Goal: Task Accomplishment & Management: Manage account settings

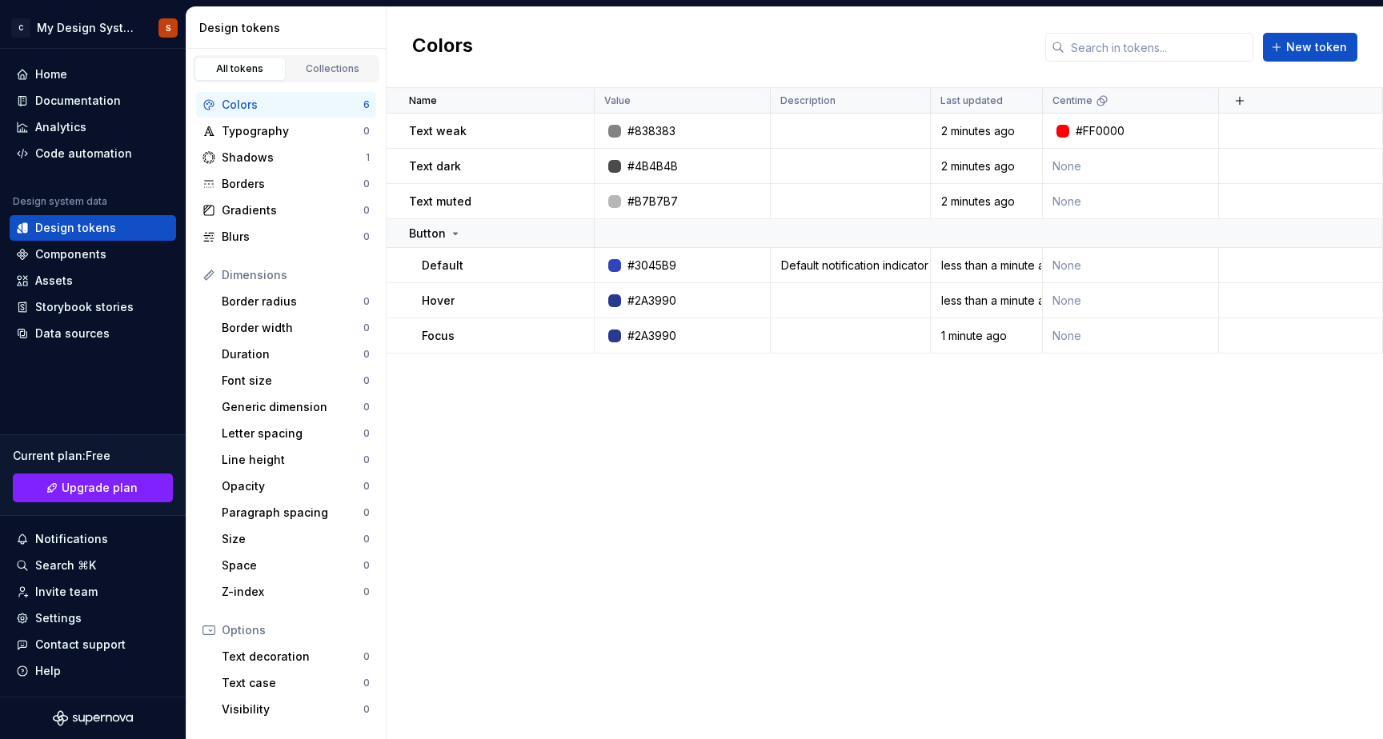
click at [797, 434] on div "Name Value Description Last updated Centime Text weak #838383 2 minutes ago #FF…" at bounding box center [885, 413] width 996 height 651
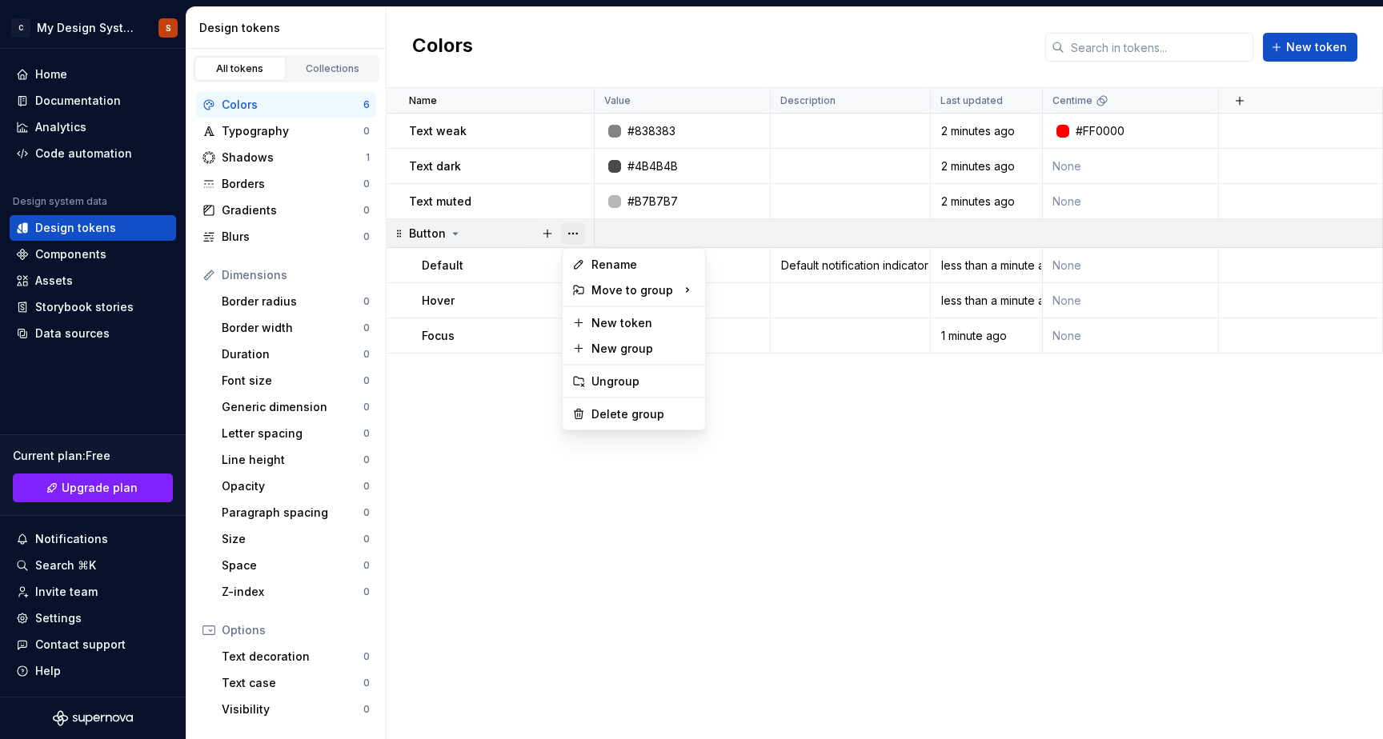
click at [573, 238] on button "button" at bounding box center [573, 233] width 22 height 22
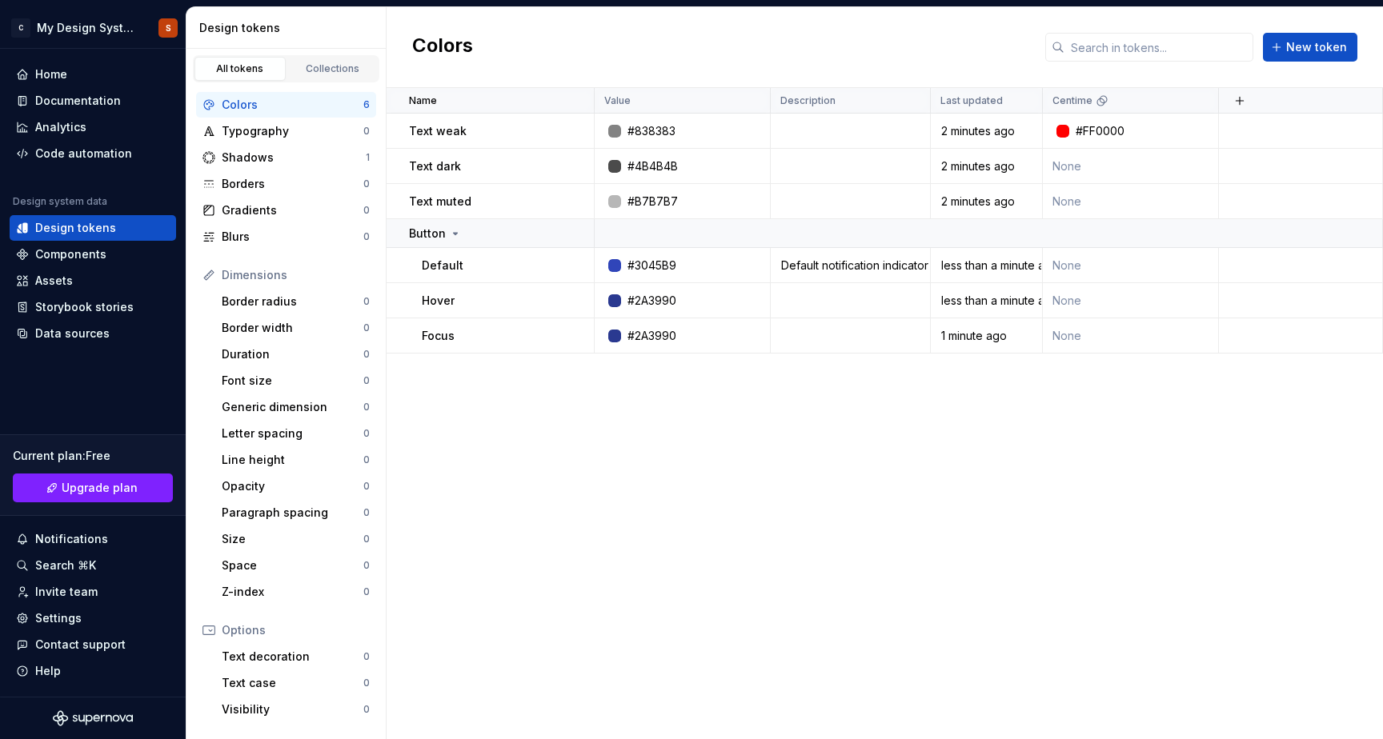
click at [513, 418] on html "C My Design System S Home Documentation Analytics Code automation Design system…" at bounding box center [691, 369] width 1383 height 739
click at [568, 264] on button "button" at bounding box center [573, 265] width 22 height 22
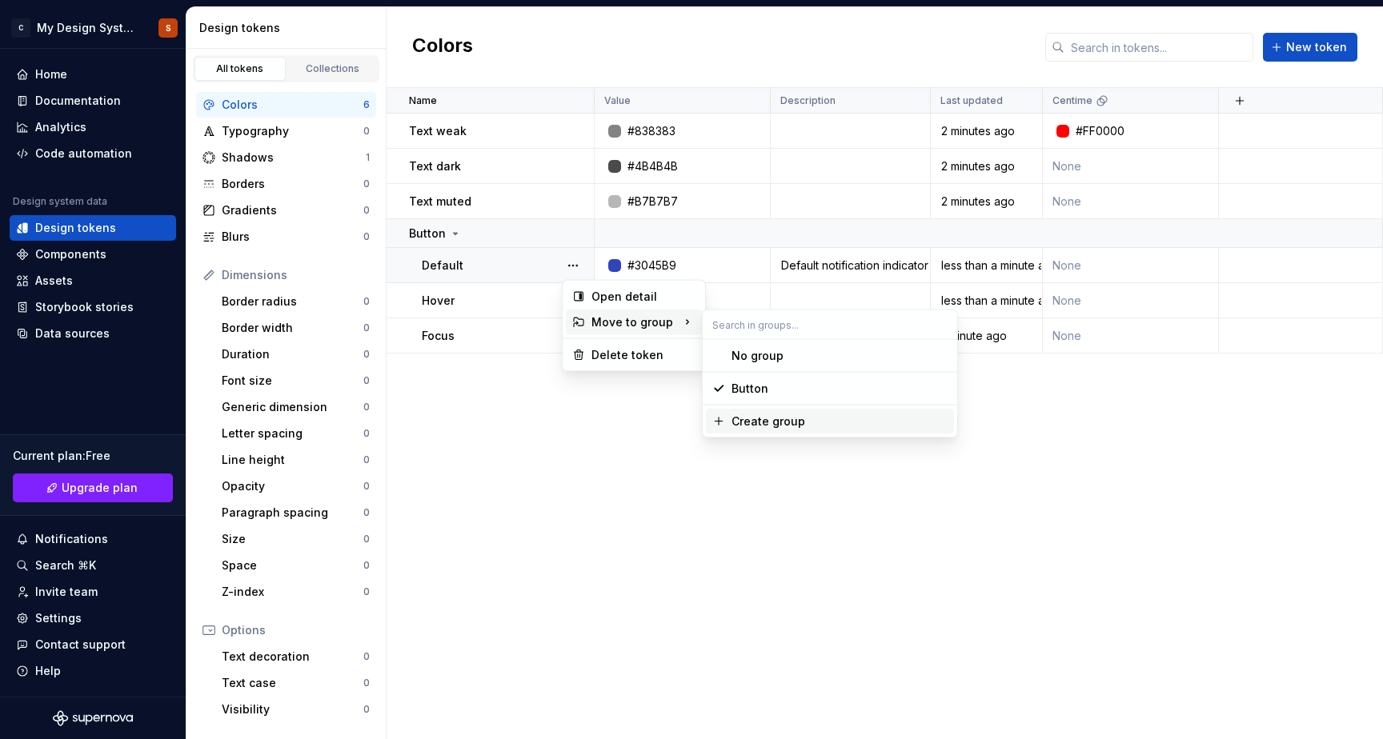
click at [784, 423] on div "Create group" at bounding box center [768, 422] width 74 height 16
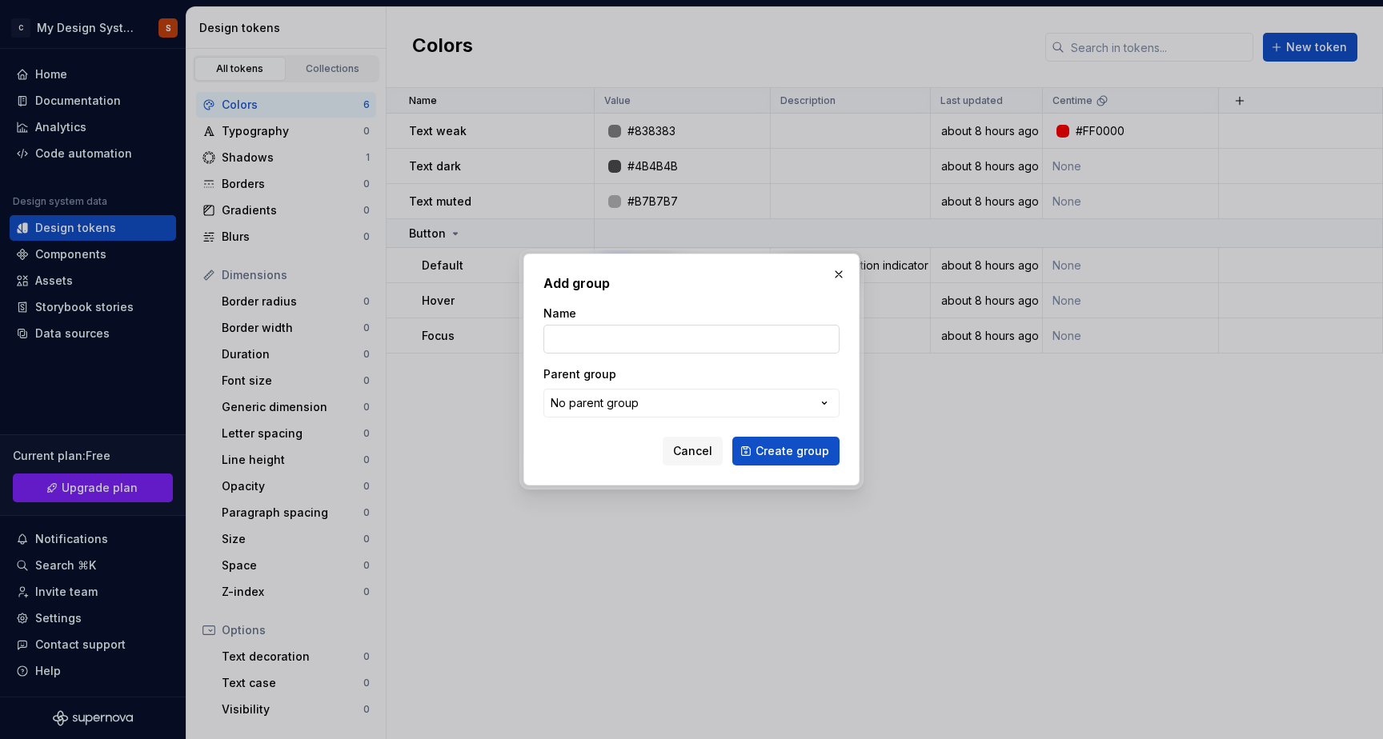
click at [578, 340] on input "Name" at bounding box center [691, 339] width 296 height 29
type input "Group2"
click at [792, 451] on span "Create group" at bounding box center [792, 451] width 74 height 16
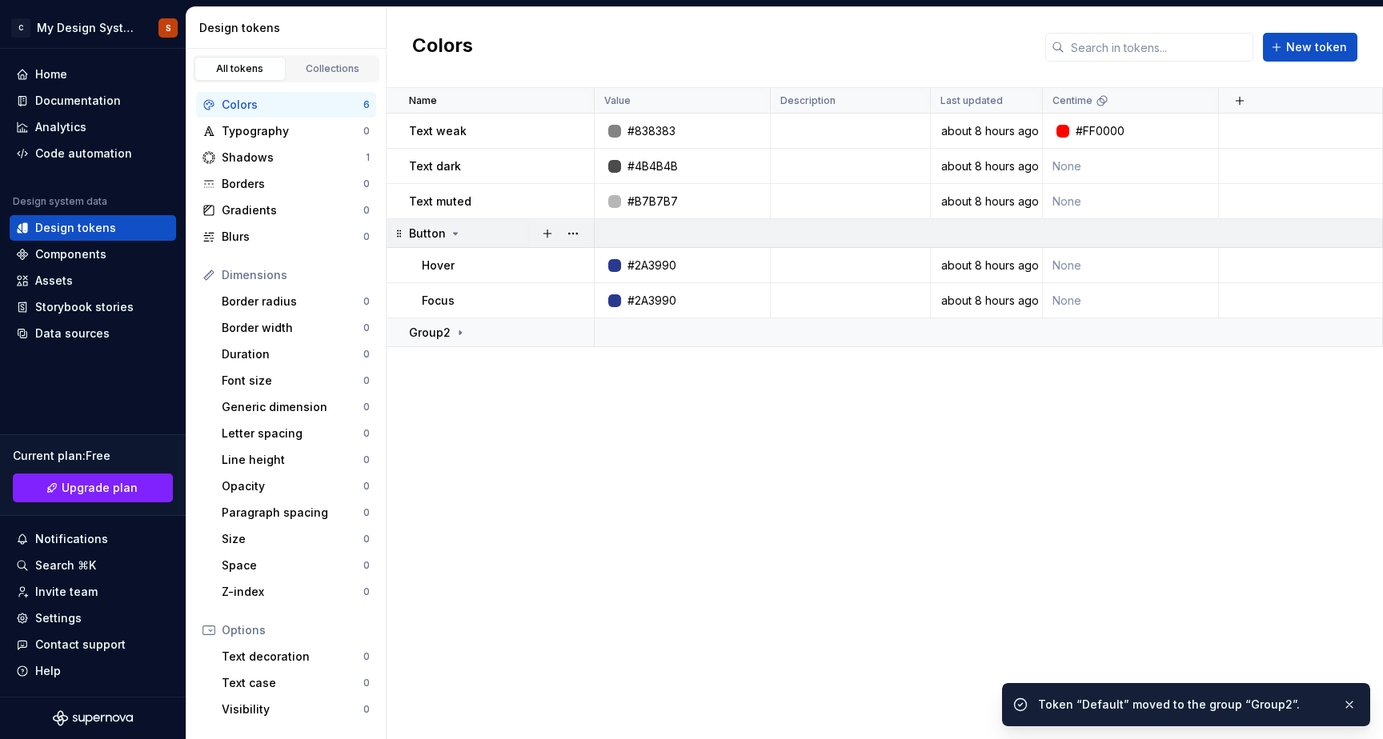
click at [448, 242] on td "Button" at bounding box center [491, 233] width 208 height 29
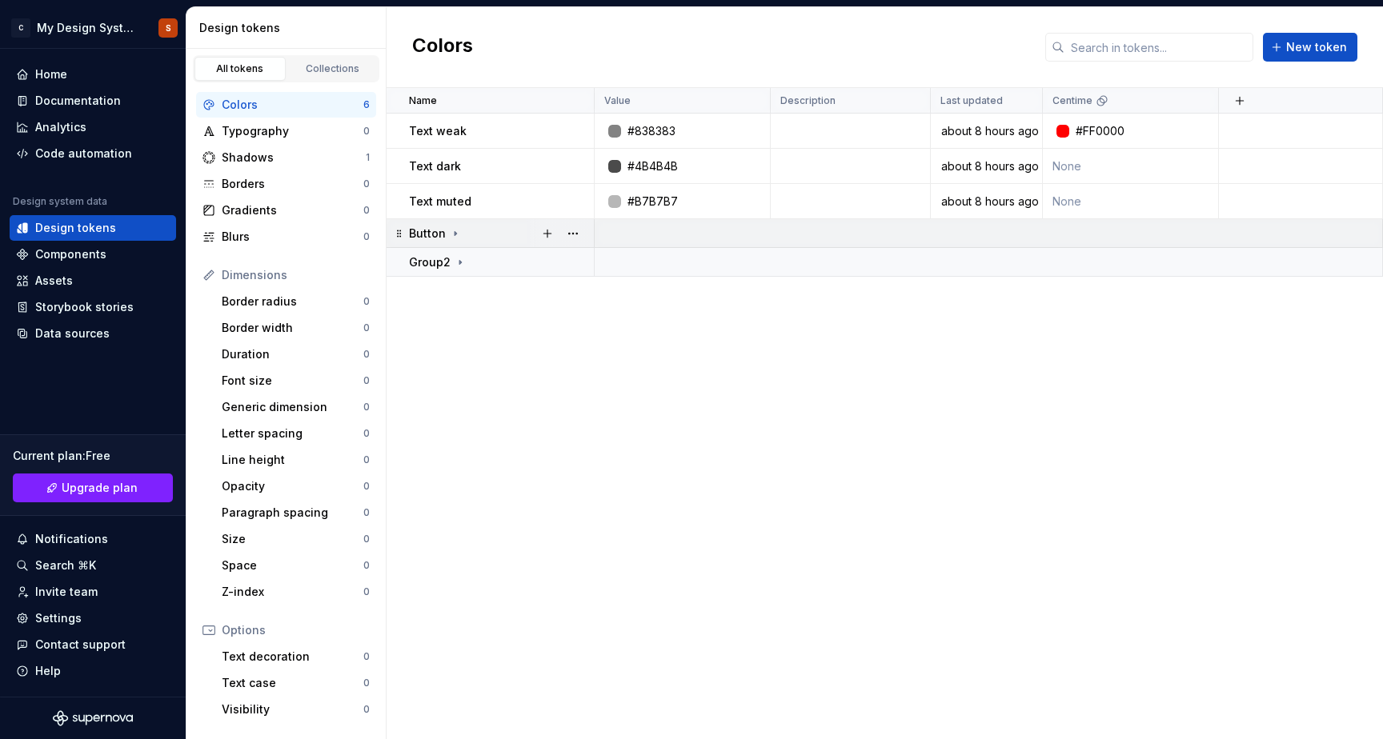
click at [449, 239] on icon at bounding box center [455, 233] width 13 height 13
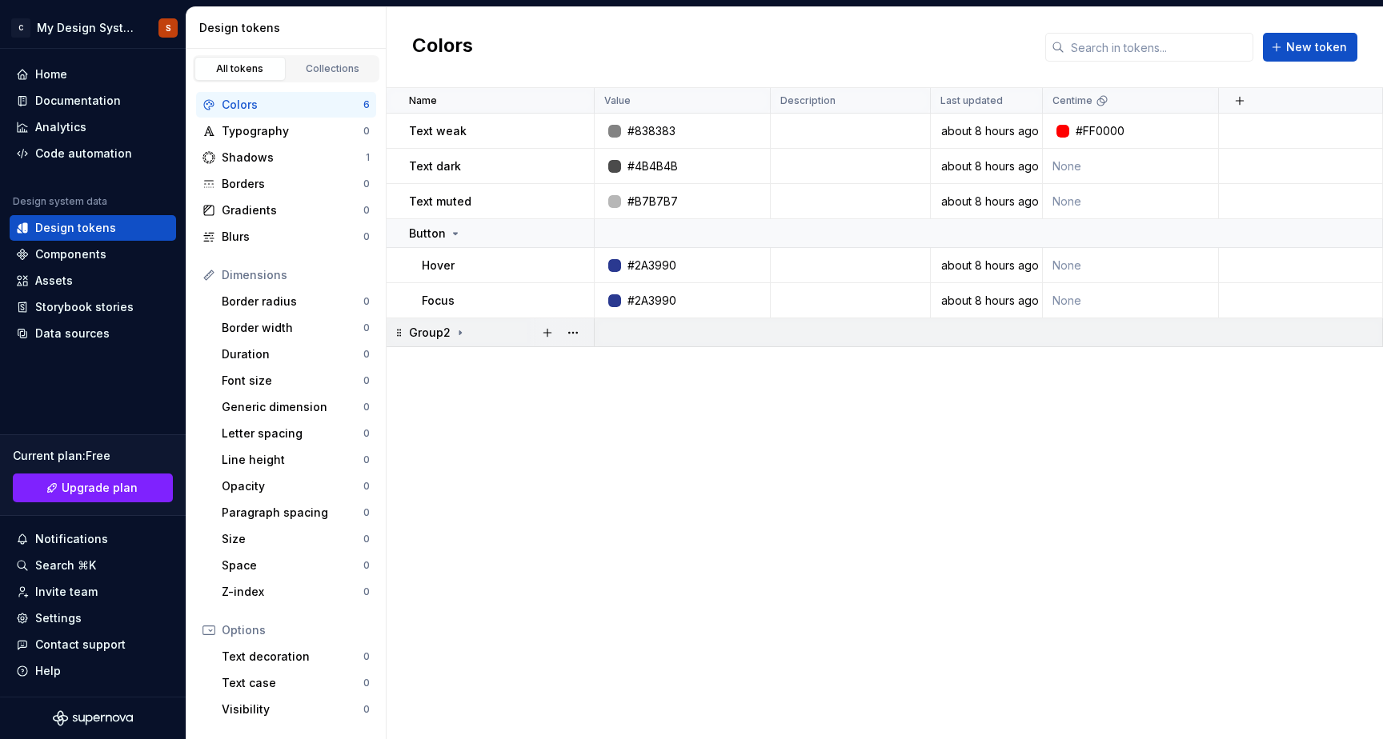
click at [455, 331] on icon at bounding box center [460, 332] width 13 height 13
click at [455, 334] on icon at bounding box center [460, 332] width 13 height 13
click at [577, 333] on button "button" at bounding box center [573, 333] width 22 height 22
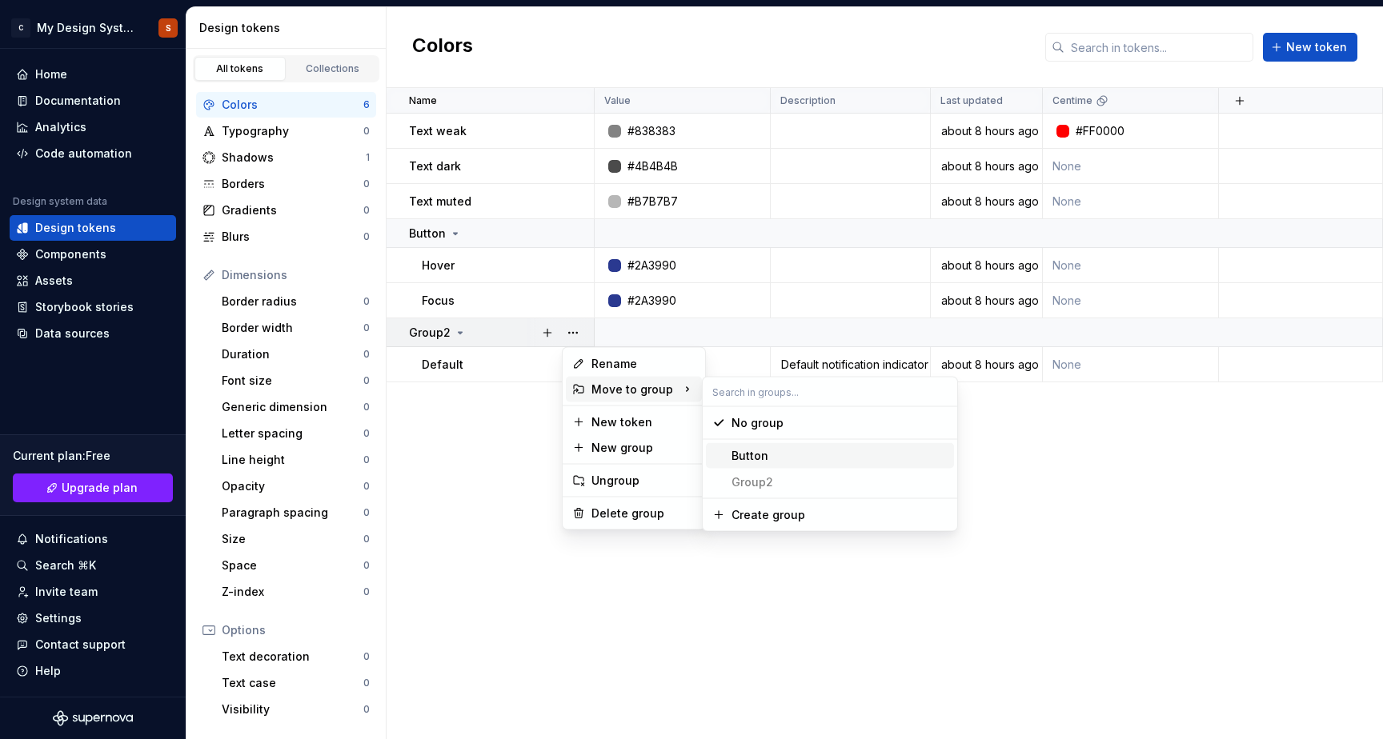
click at [769, 460] on div "Button" at bounding box center [839, 456] width 216 height 16
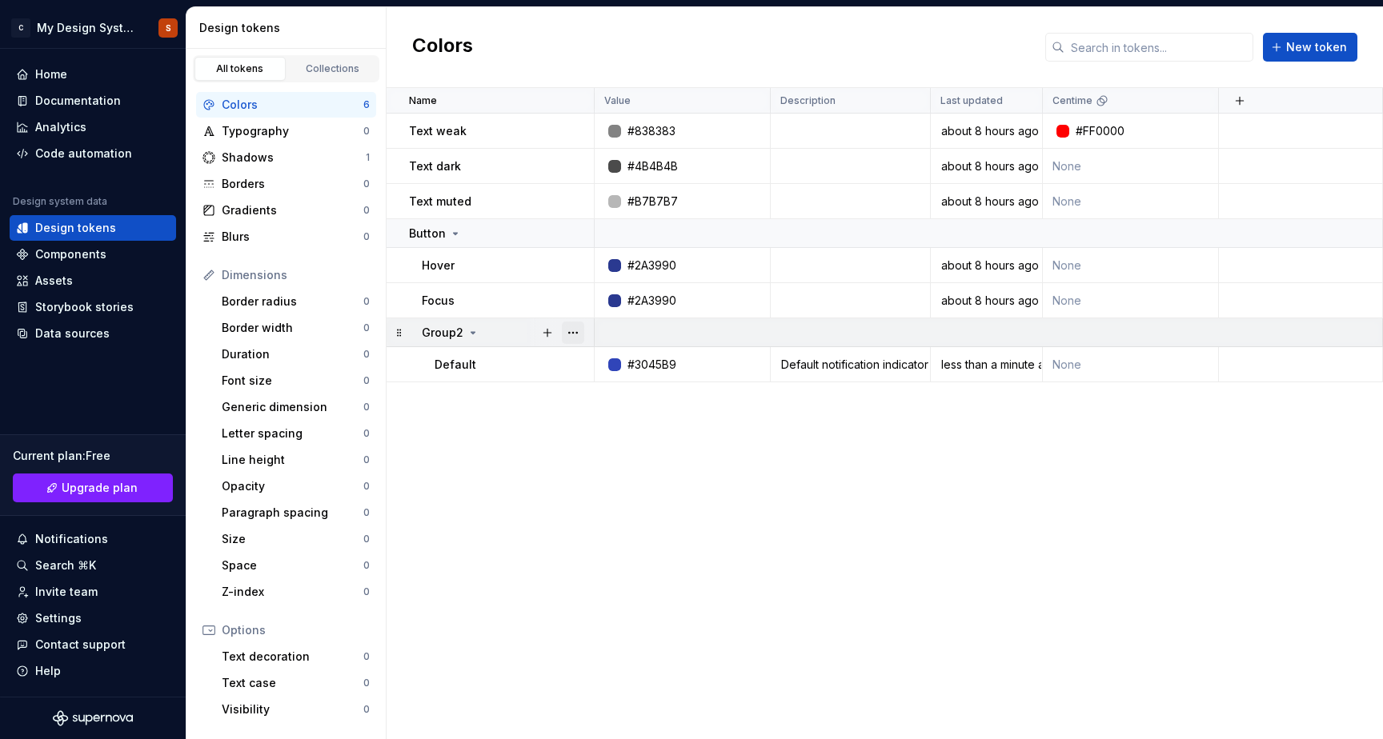
click at [571, 330] on button "button" at bounding box center [573, 333] width 22 height 22
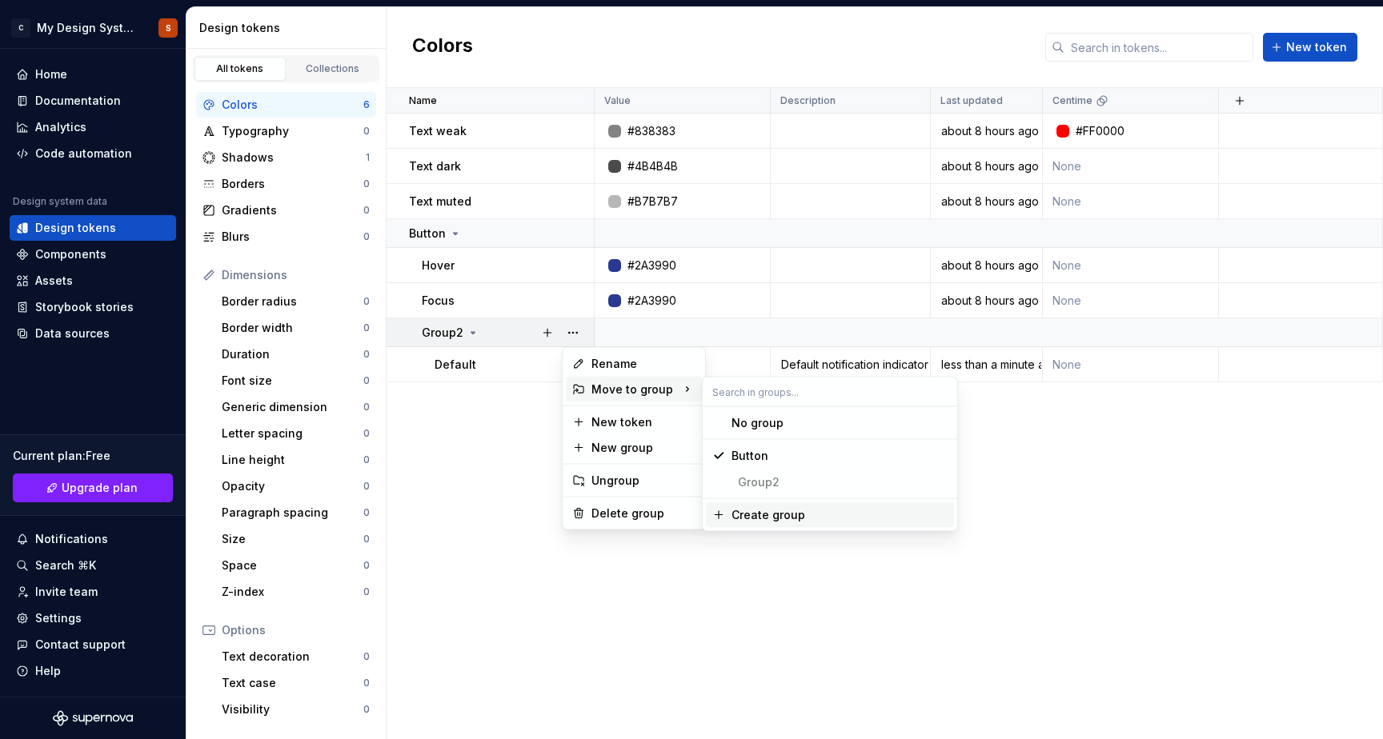
click at [756, 510] on div "Create group" at bounding box center [768, 515] width 74 height 16
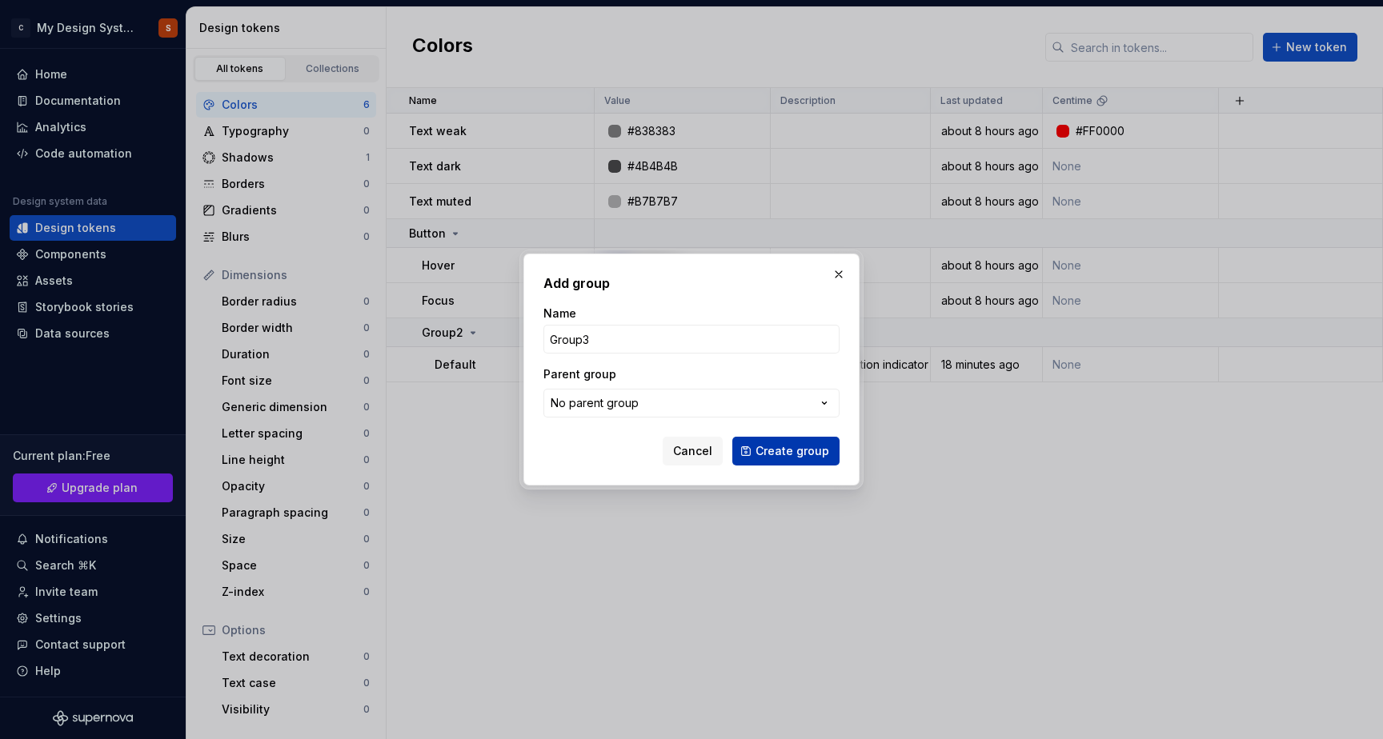
type input "Group3"
click at [811, 451] on span "Create group" at bounding box center [792, 451] width 74 height 16
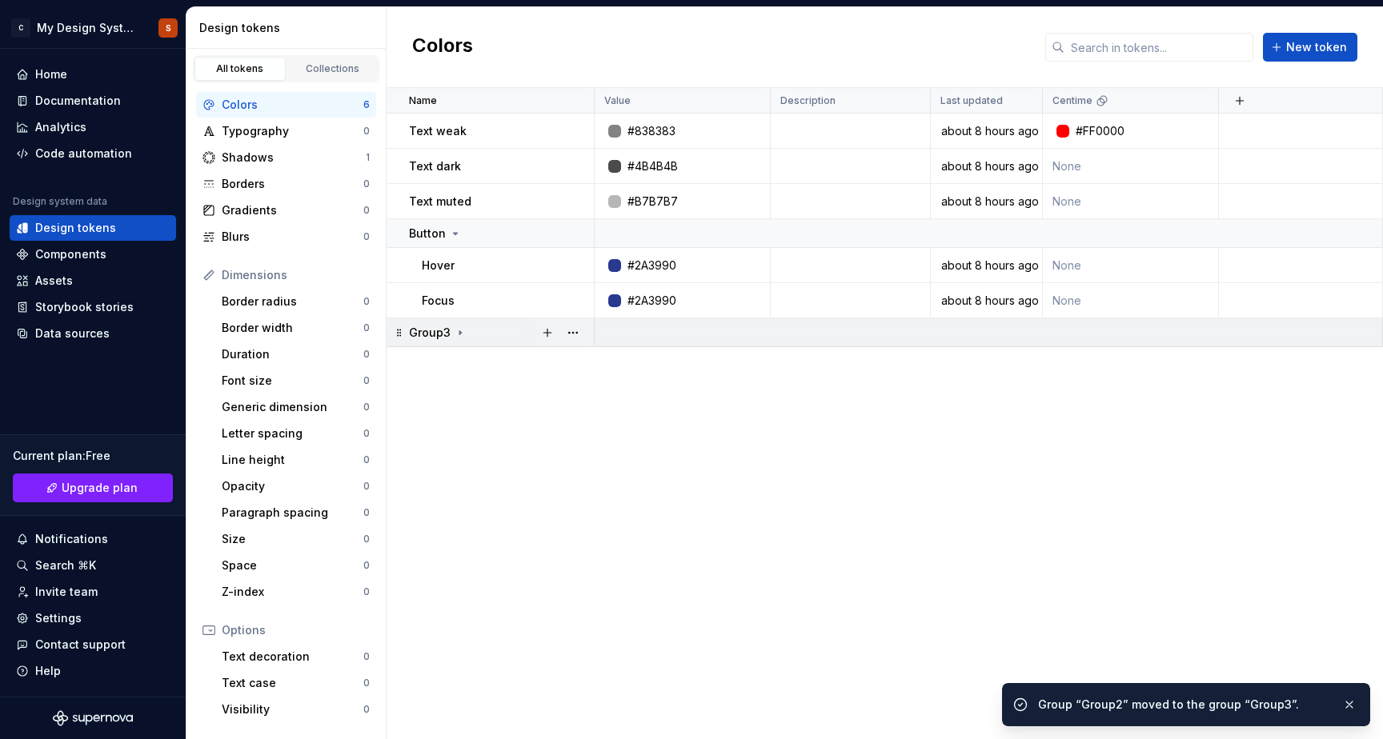
click at [459, 327] on icon at bounding box center [460, 332] width 13 height 13
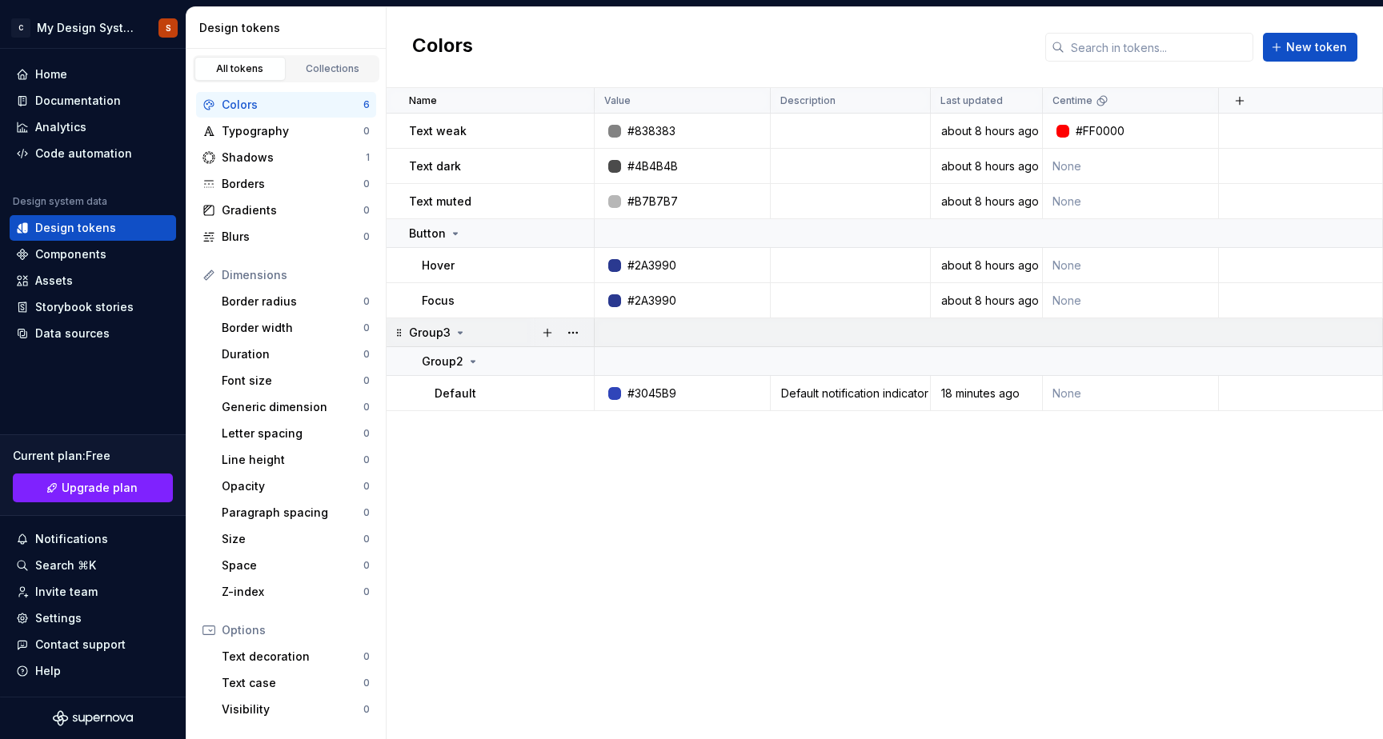
click at [459, 333] on icon at bounding box center [461, 333] width 4 height 2
click at [459, 333] on icon at bounding box center [460, 332] width 2 height 4
